Goal: Information Seeking & Learning: Check status

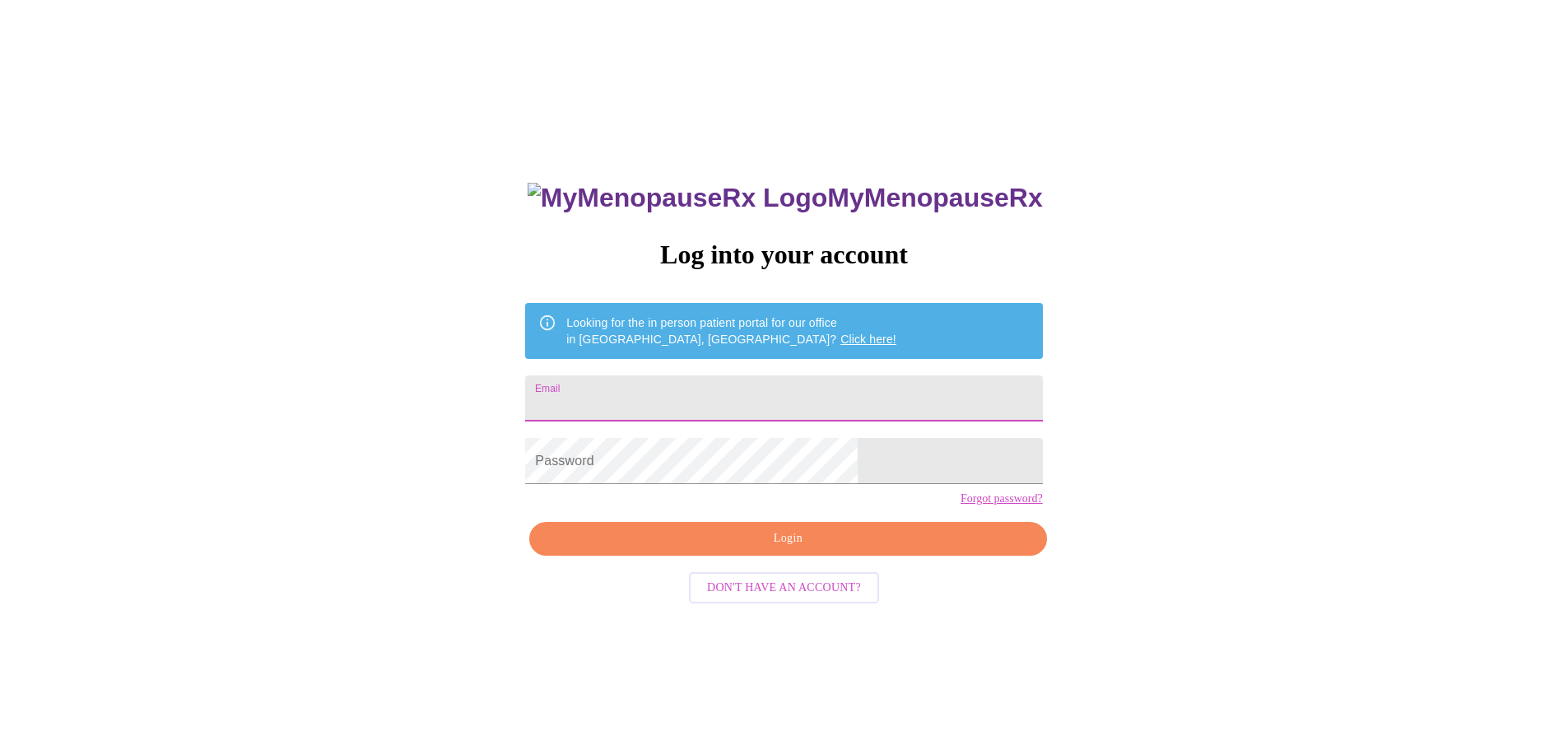
click at [695, 387] on input "Email" at bounding box center [784, 397] width 517 height 46
type input "[EMAIL_ADDRESS][DOMAIN_NAME]"
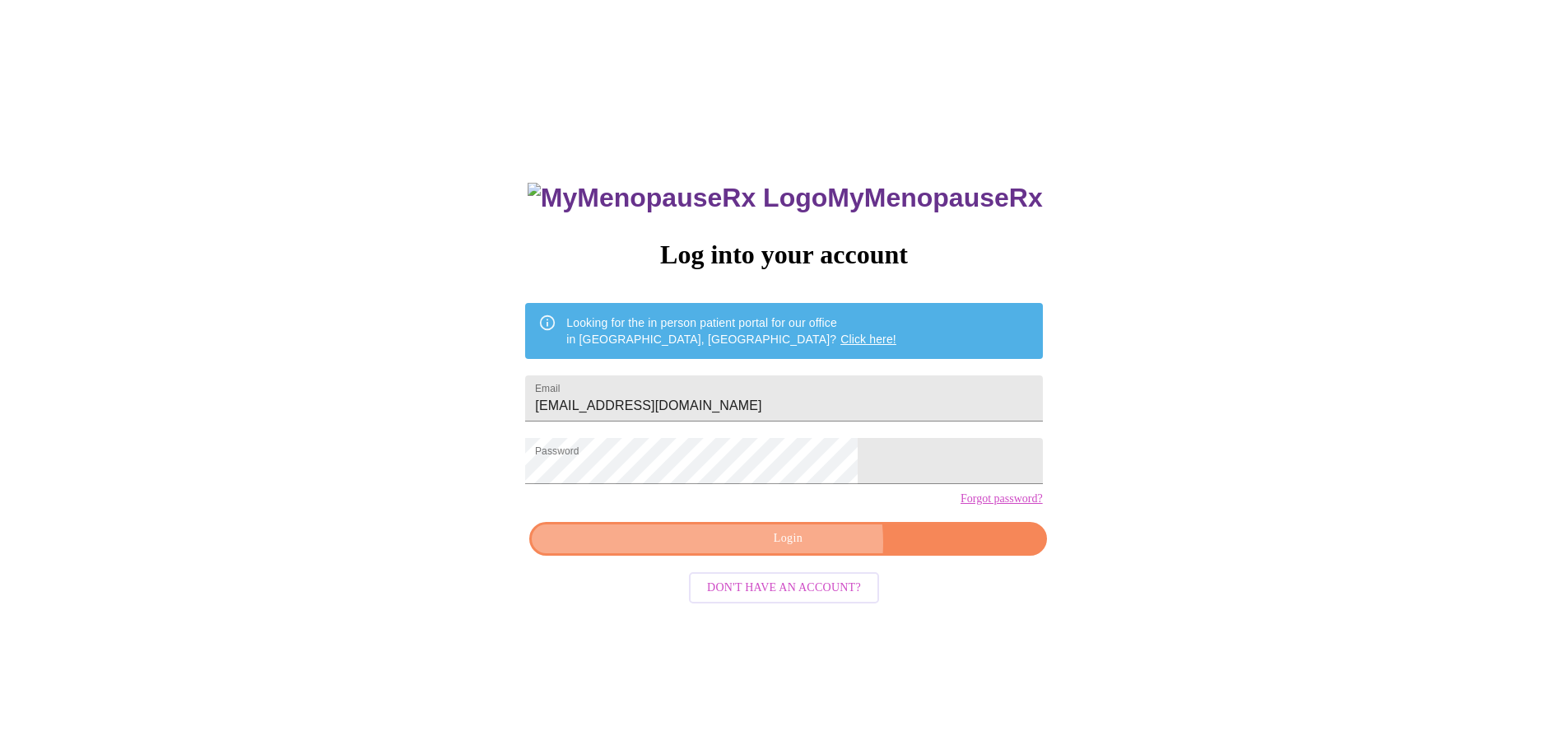
click at [799, 549] on span "Login" at bounding box center [787, 539] width 479 height 21
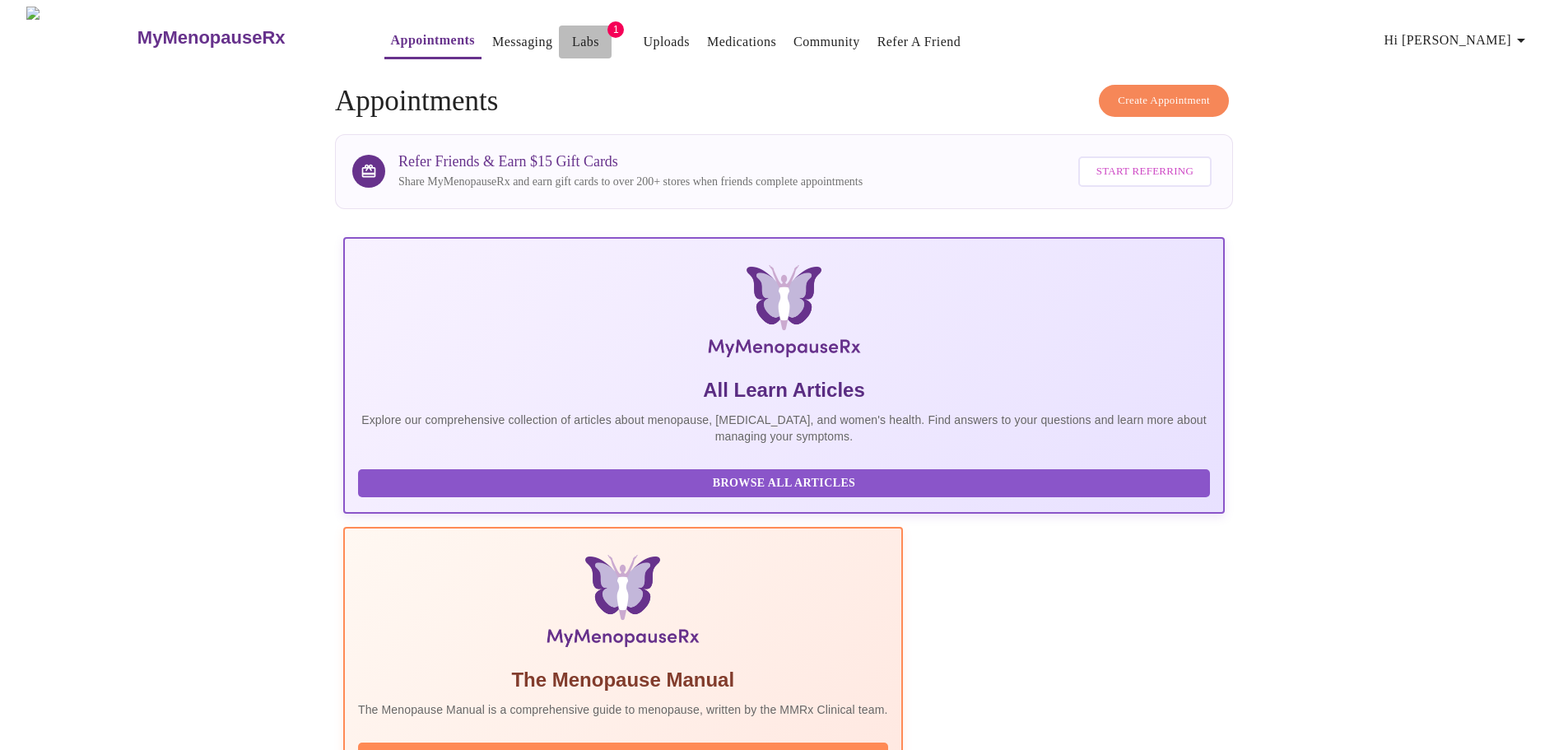
click at [572, 45] on link "Labs" at bounding box center [585, 41] width 27 height 23
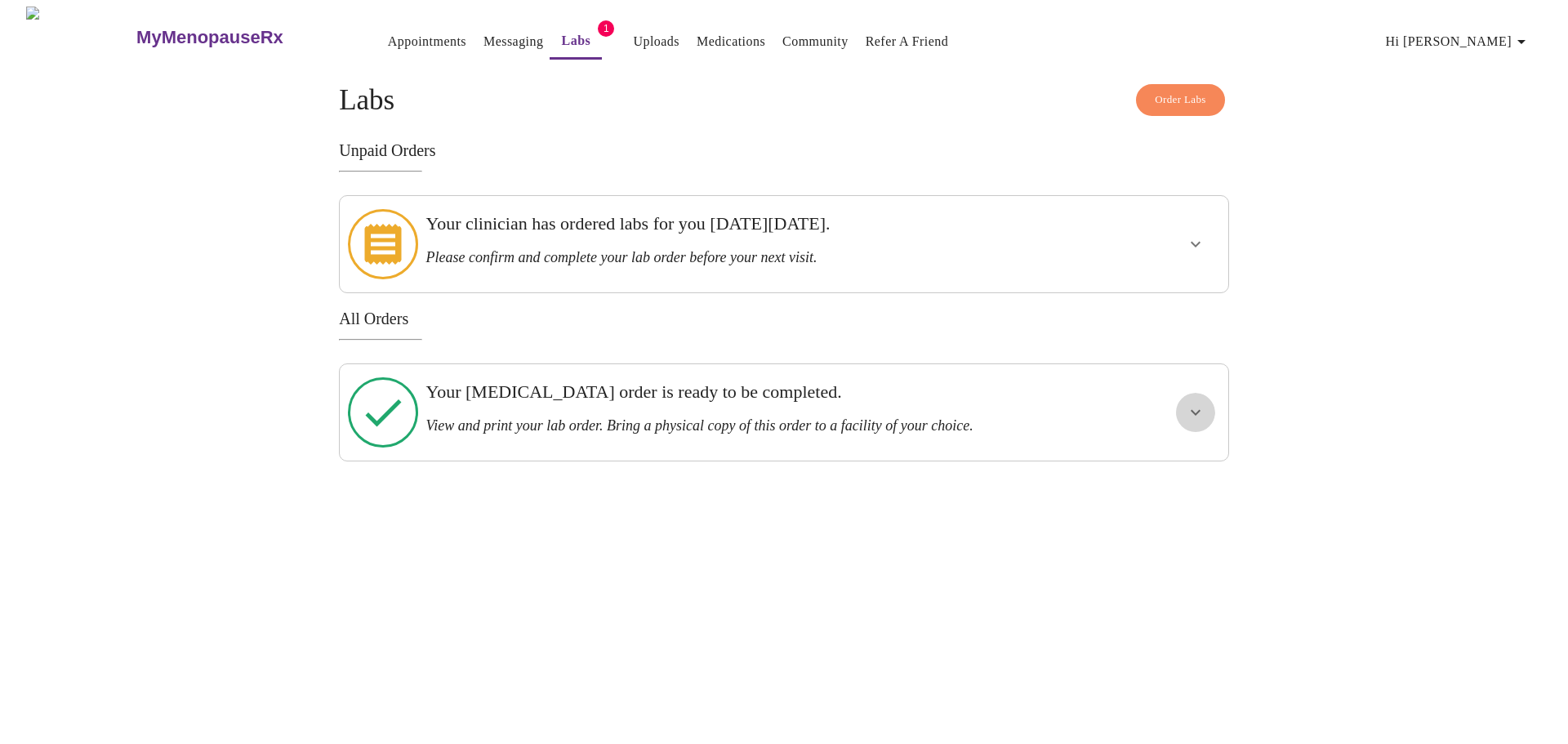
click at [1186, 403] on icon "show more" at bounding box center [1195, 412] width 20 height 20
click at [1161, 461] on span "View Order" at bounding box center [1156, 471] width 74 height 21
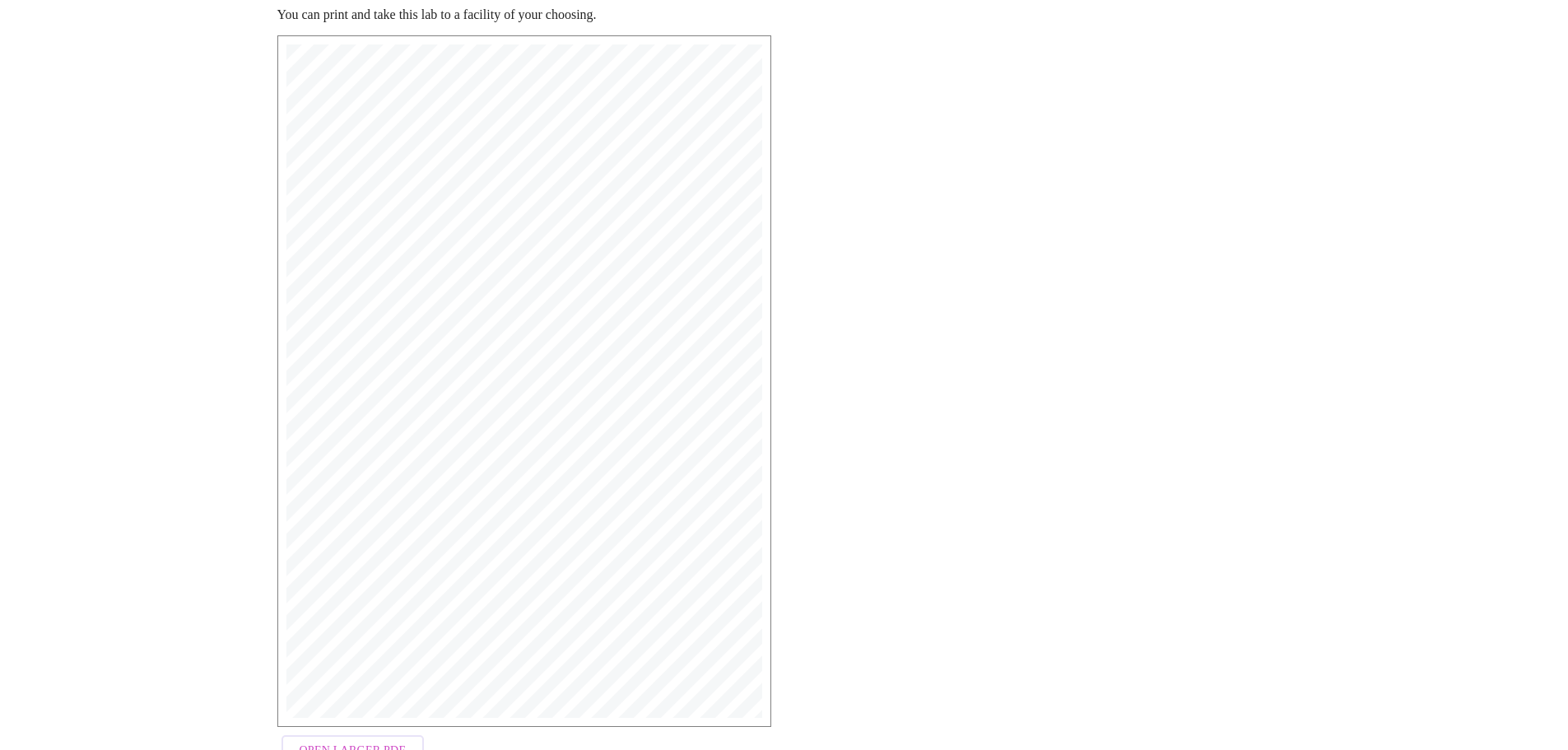
scroll to position [262, 0]
click at [350, 696] on span "Open Larger PDF" at bounding box center [352, 705] width 106 height 21
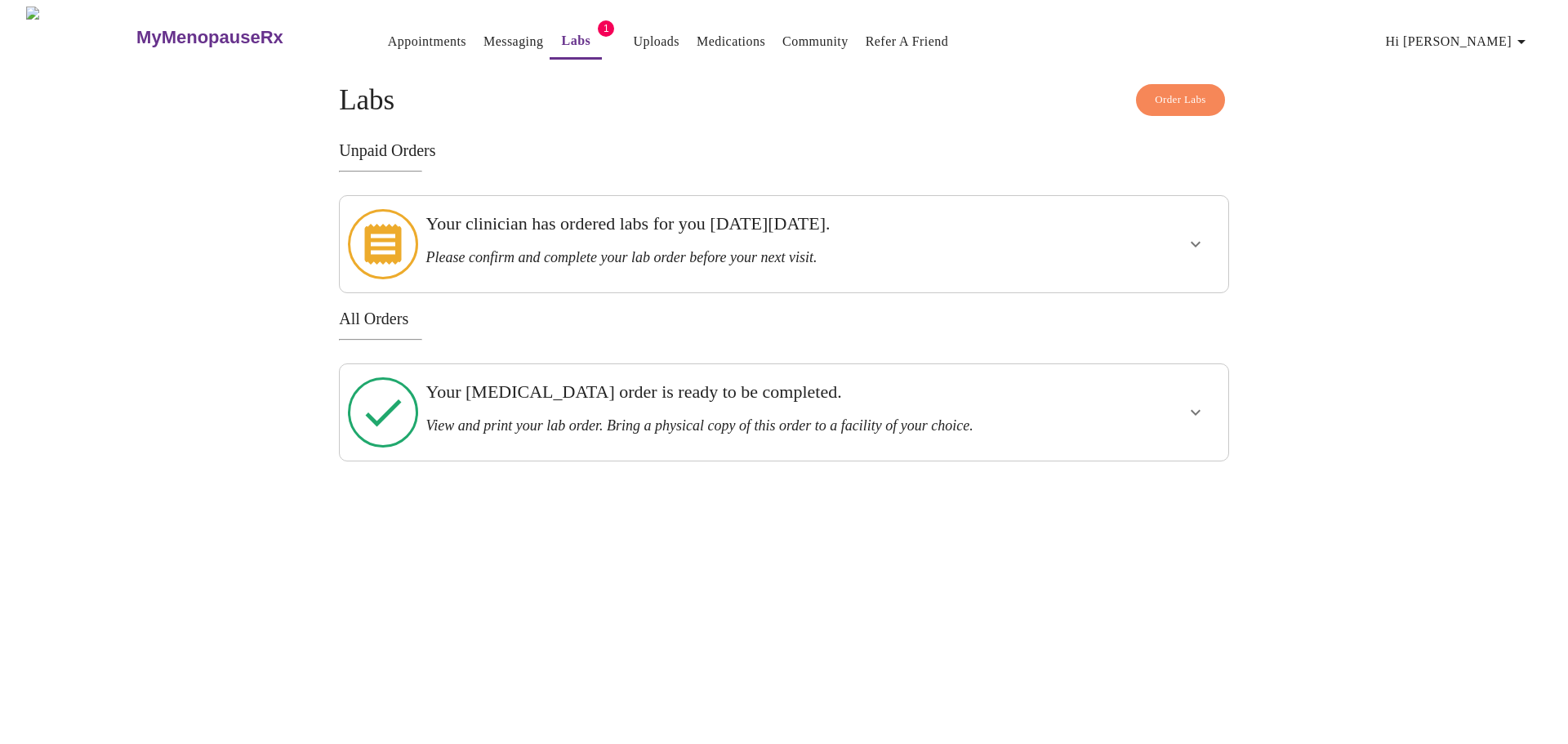
click at [1193, 234] on icon "show more" at bounding box center [1195, 243] width 20 height 20
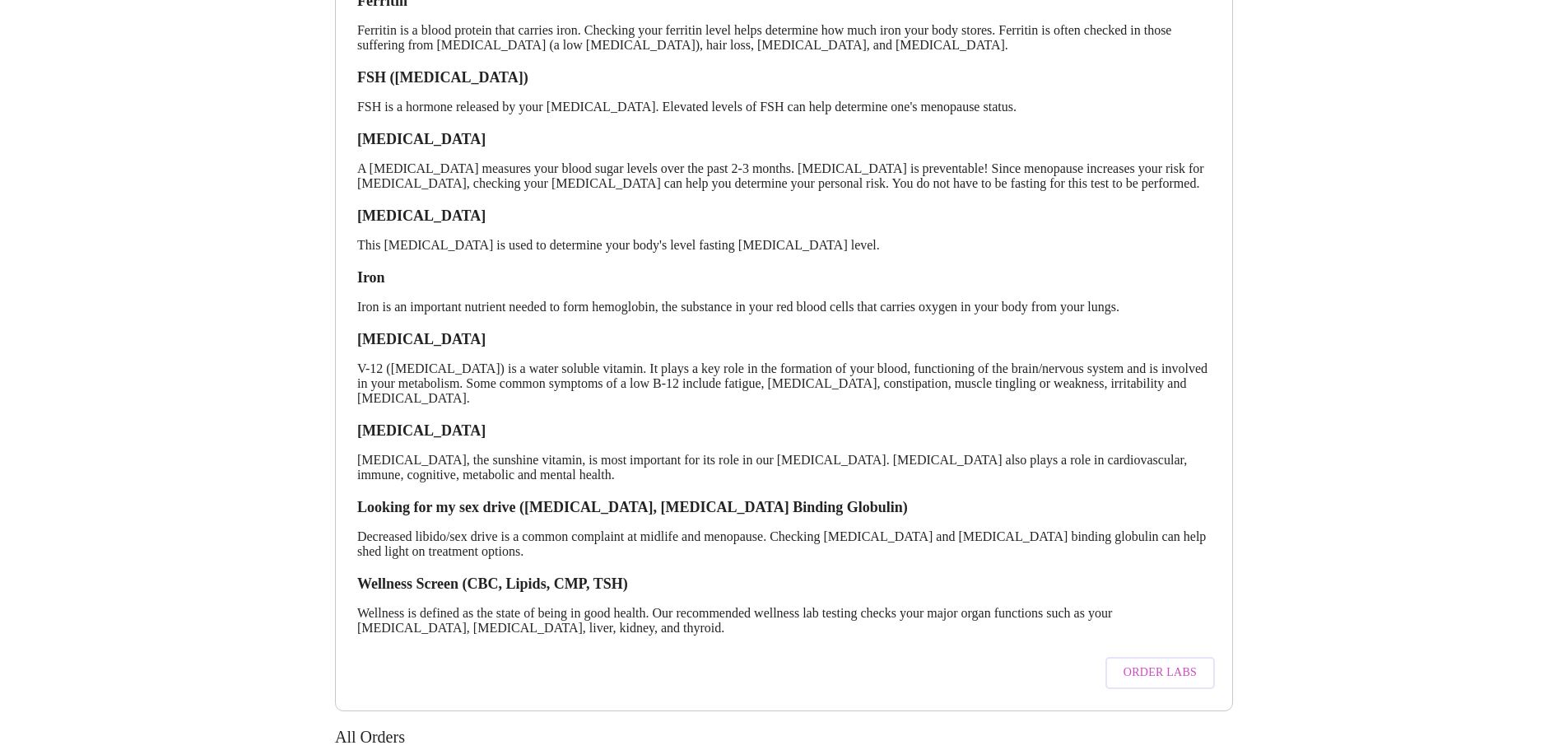
scroll to position [575, 0]
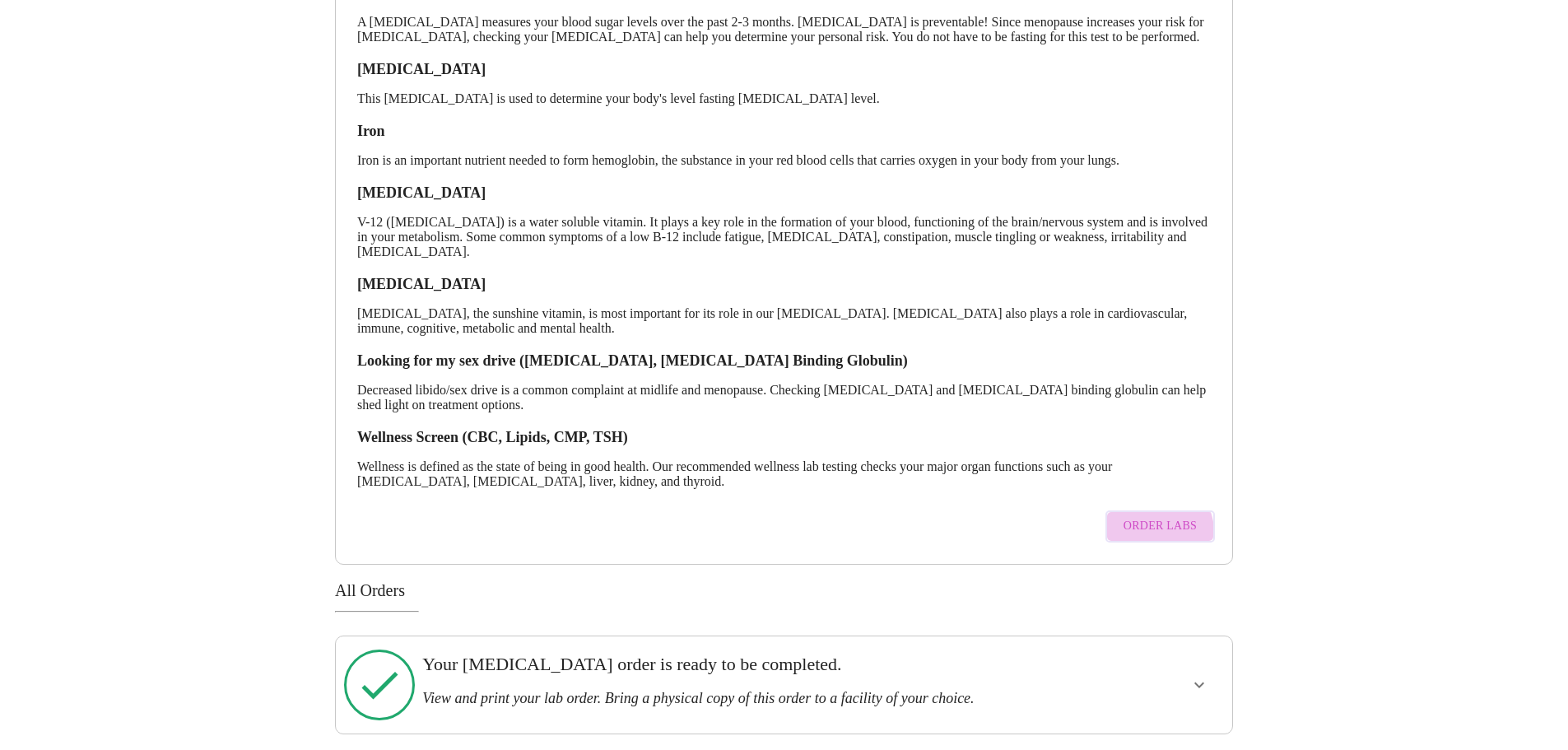
click at [1156, 529] on span "Order Labs" at bounding box center [1159, 526] width 73 height 21
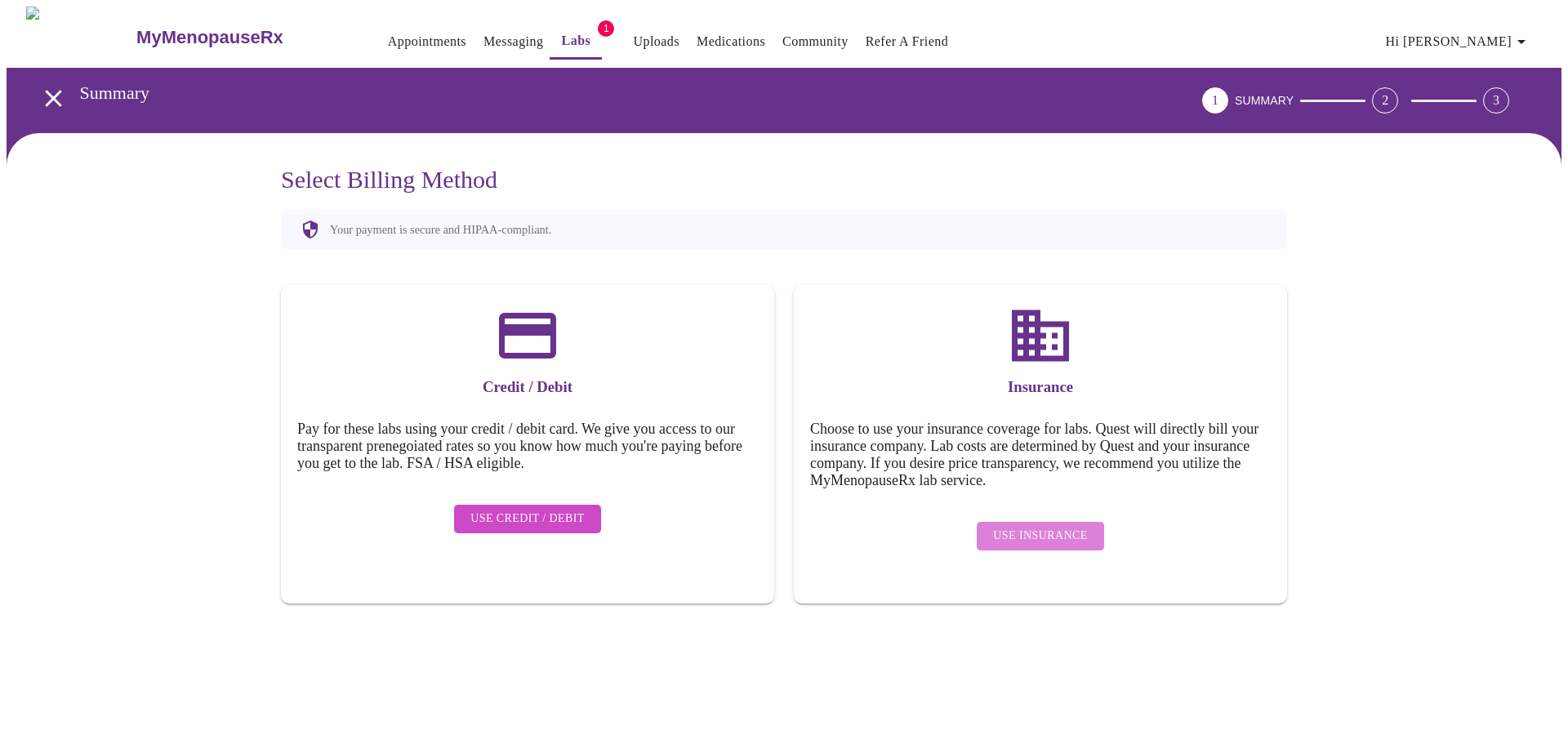
click at [1057, 525] on span "Use Insurance" at bounding box center [1040, 536] width 94 height 21
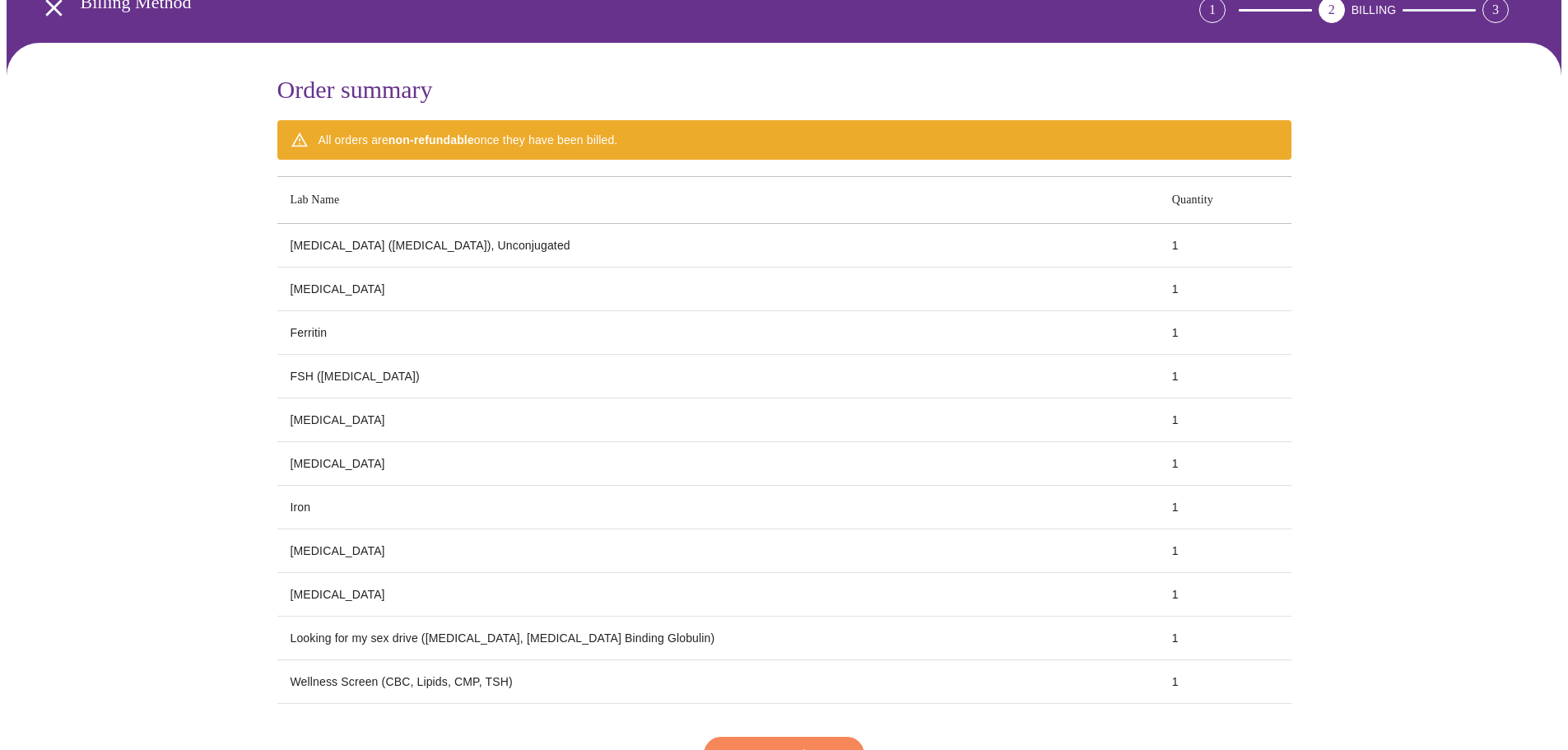
scroll to position [202, 0]
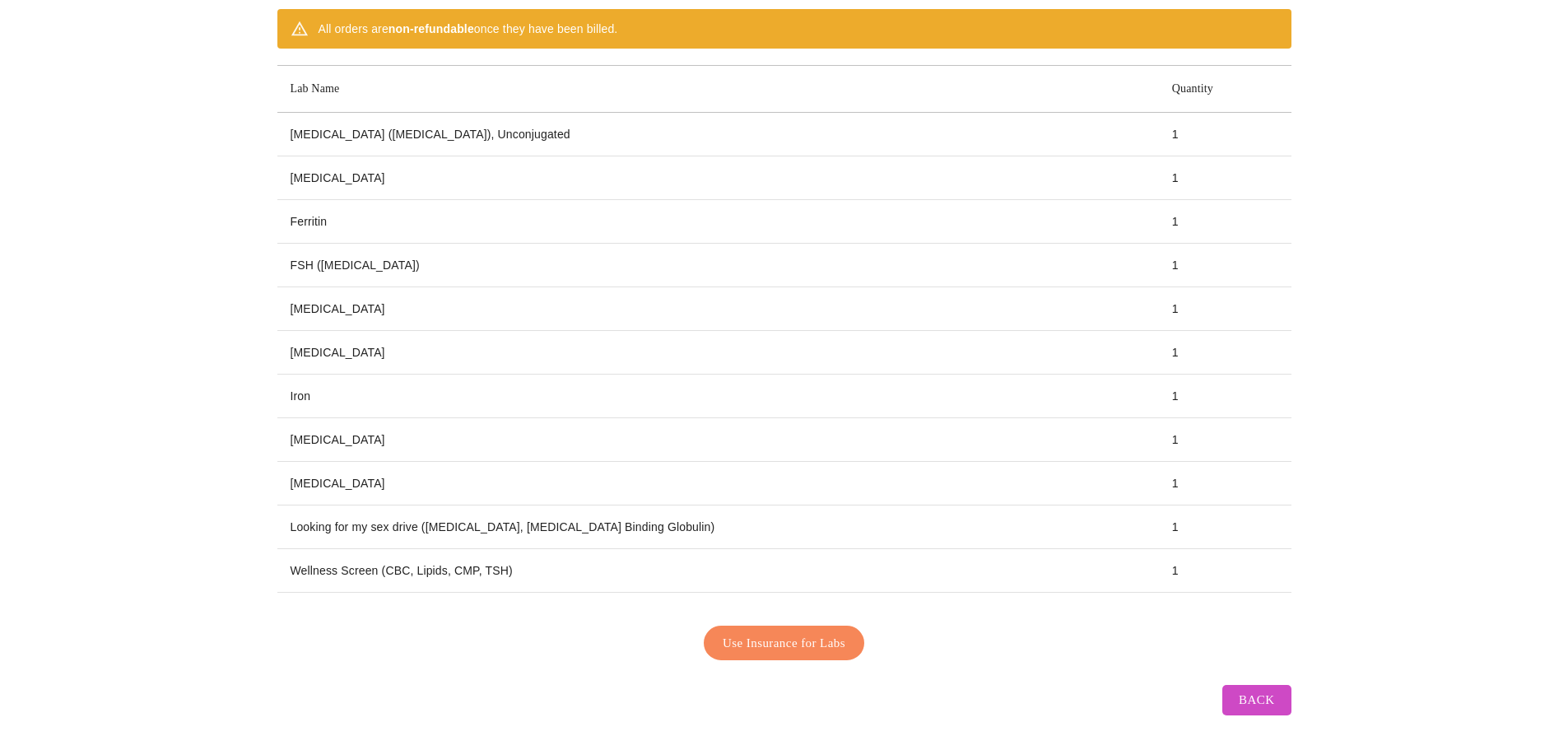
click at [740, 645] on span "Use Insurance for Labs" at bounding box center [784, 643] width 123 height 22
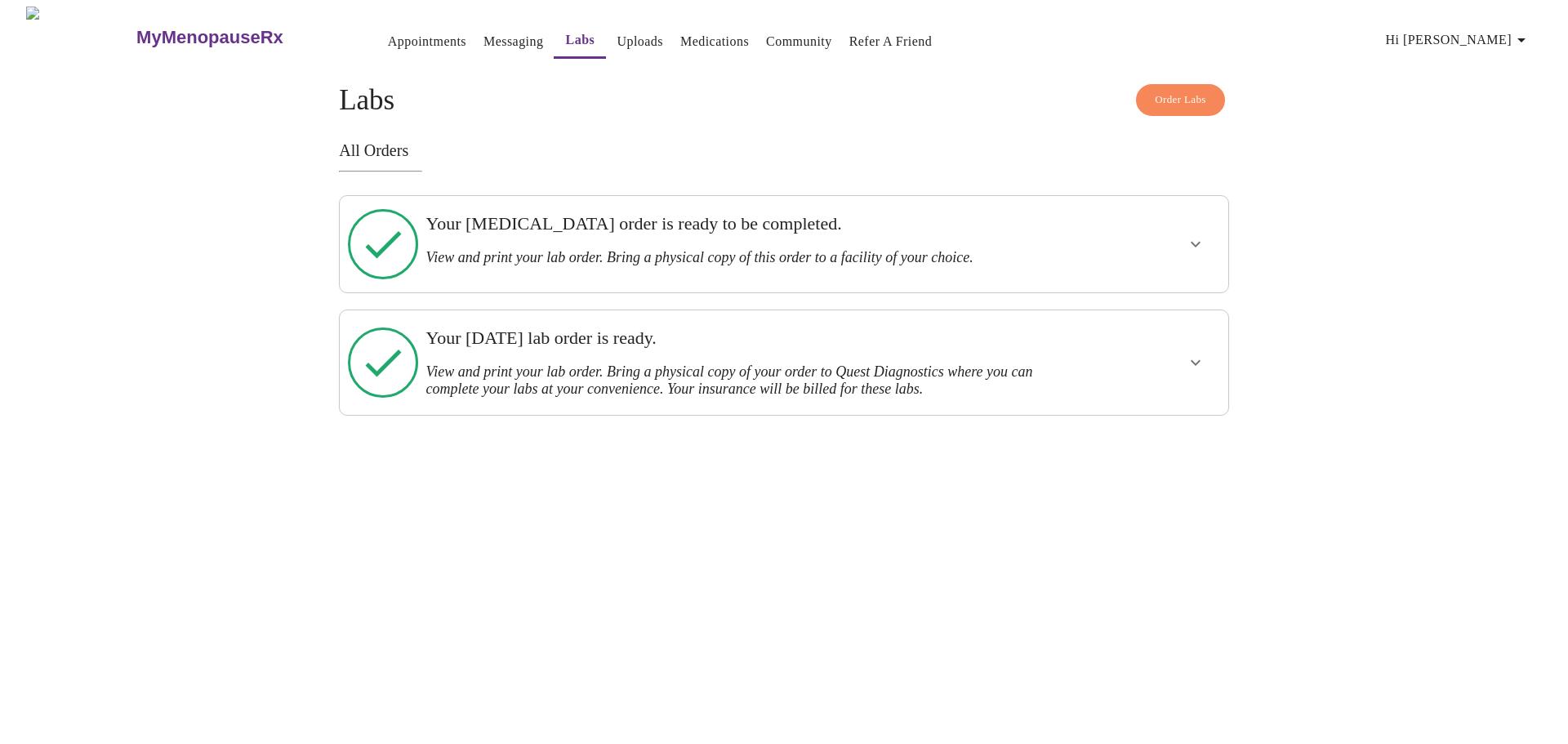
click at [1193, 353] on icon "show more" at bounding box center [1195, 363] width 20 height 20
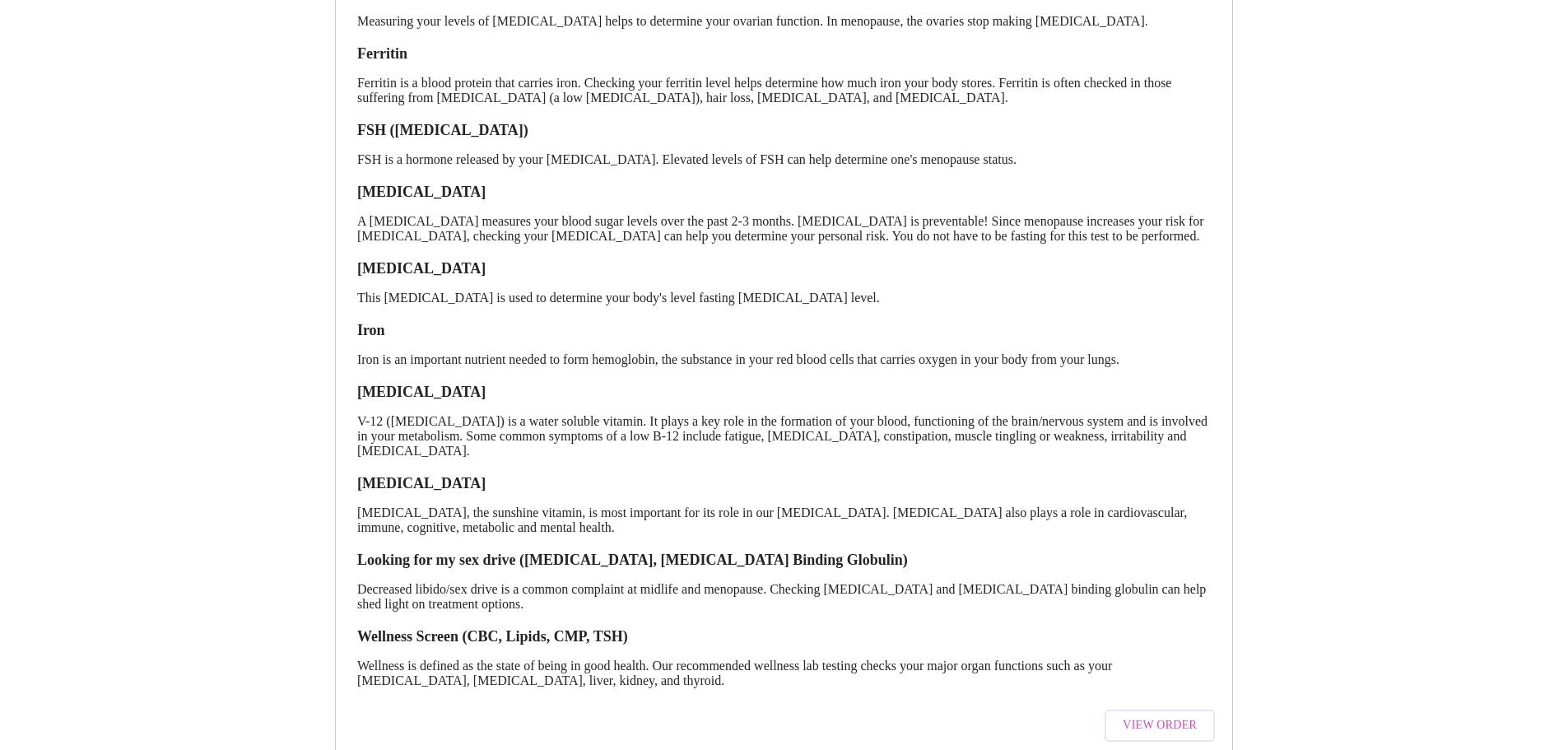
scroll to position [533, 0]
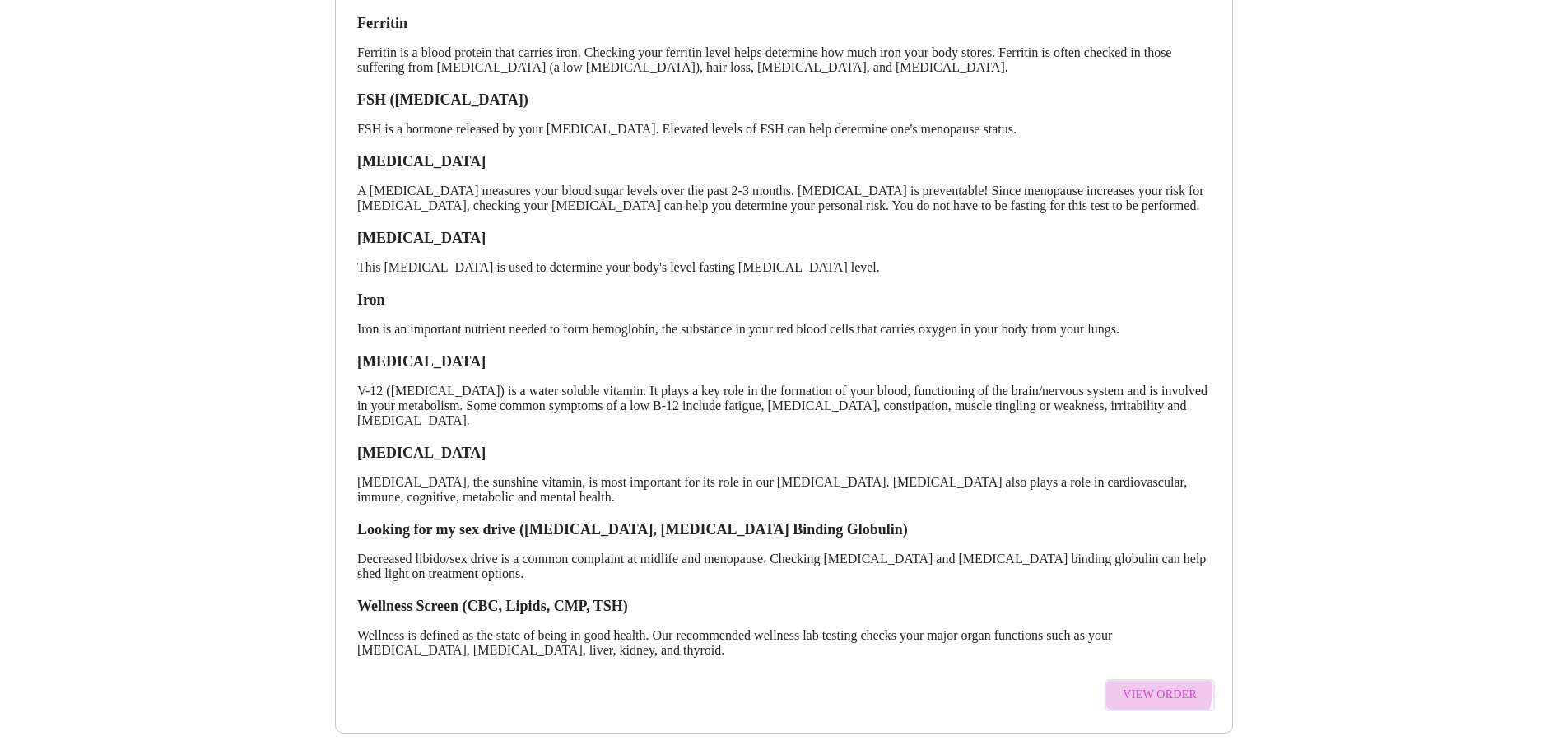
click at [1162, 685] on span "View Order" at bounding box center [1159, 696] width 74 height 21
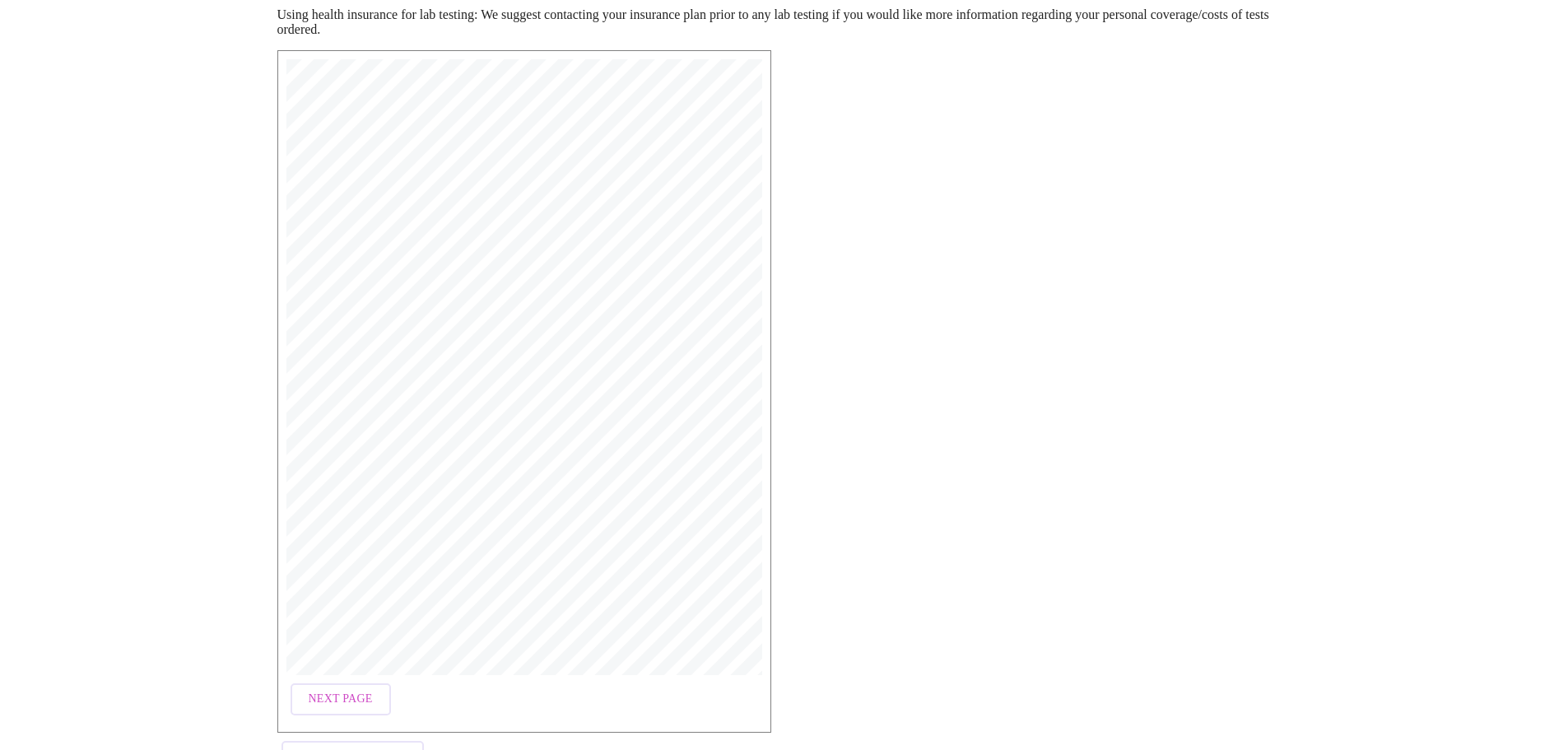
scroll to position [286, 0]
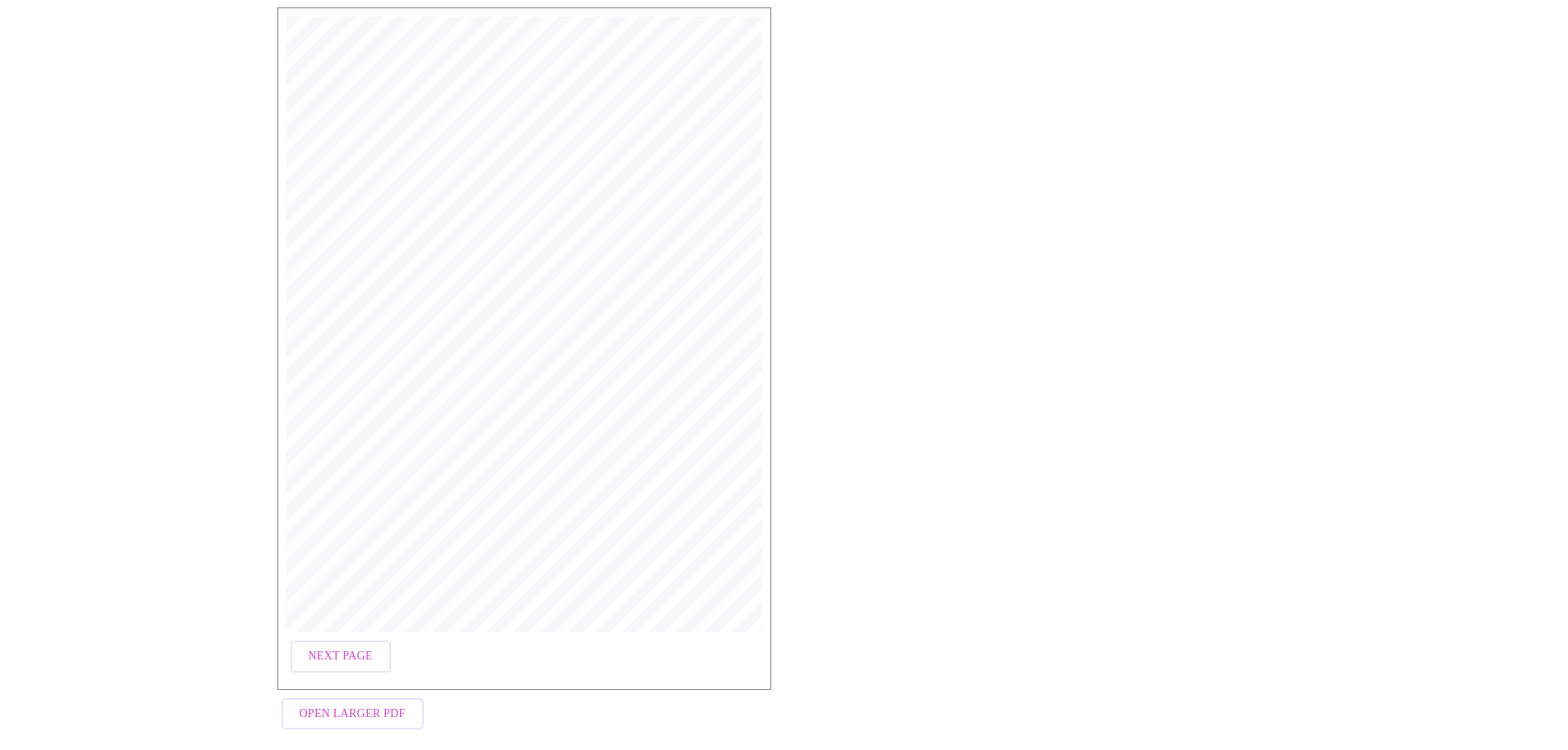
click at [389, 718] on span "Open Larger PDF" at bounding box center [352, 714] width 106 height 21
click at [370, 714] on span "Open Larger PDF" at bounding box center [352, 714] width 106 height 21
click at [315, 718] on span "Open Larger PDF" at bounding box center [352, 714] width 106 height 21
